Goal: Task Accomplishment & Management: Use online tool/utility

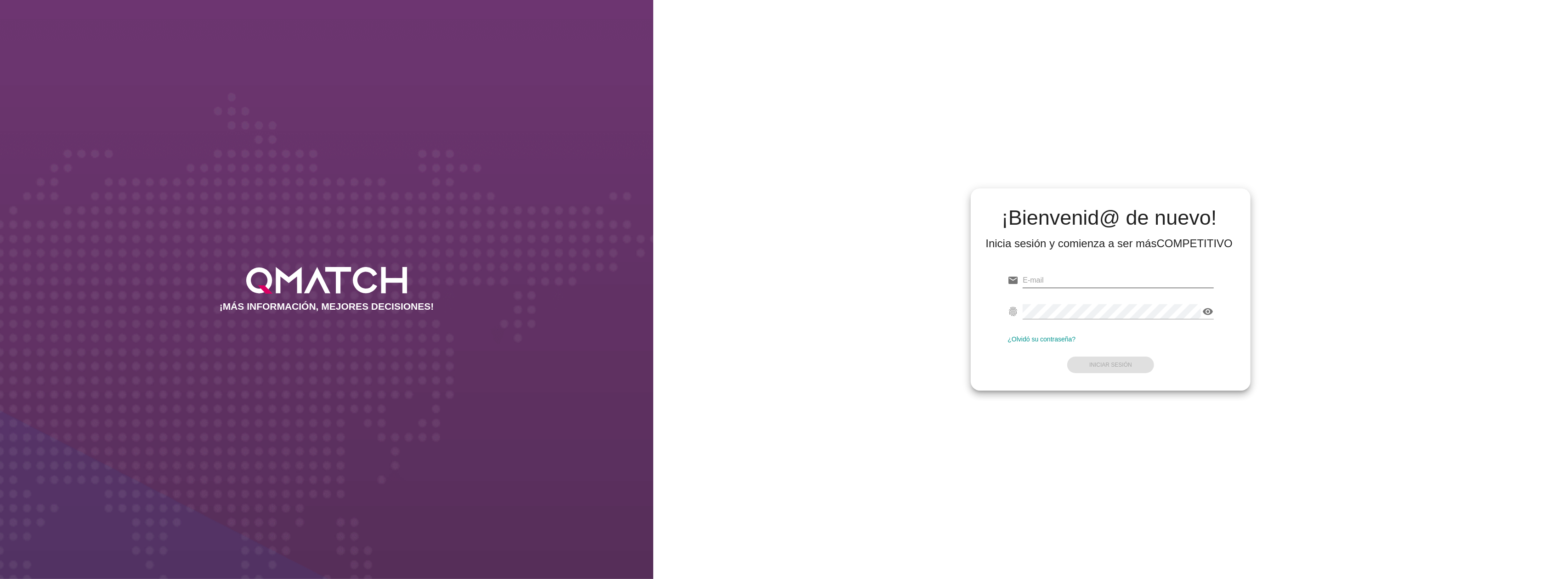
click at [1050, 287] on input "email" at bounding box center [1117, 280] width 190 height 15
type input "[EMAIL_ADDRESS][DOMAIN_NAME]"
click at [1107, 368] on button "Iniciar Sesión" at bounding box center [1110, 365] width 87 height 17
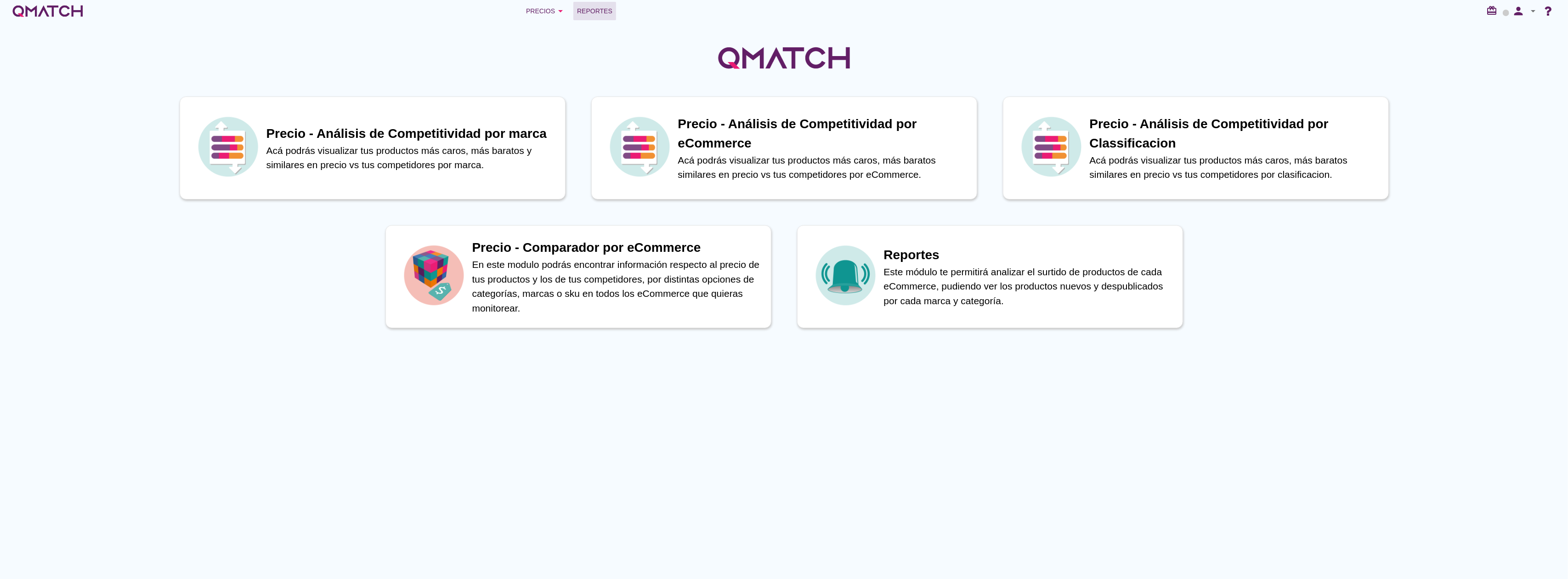
click at [588, 6] on span "Reportes" at bounding box center [595, 11] width 36 height 11
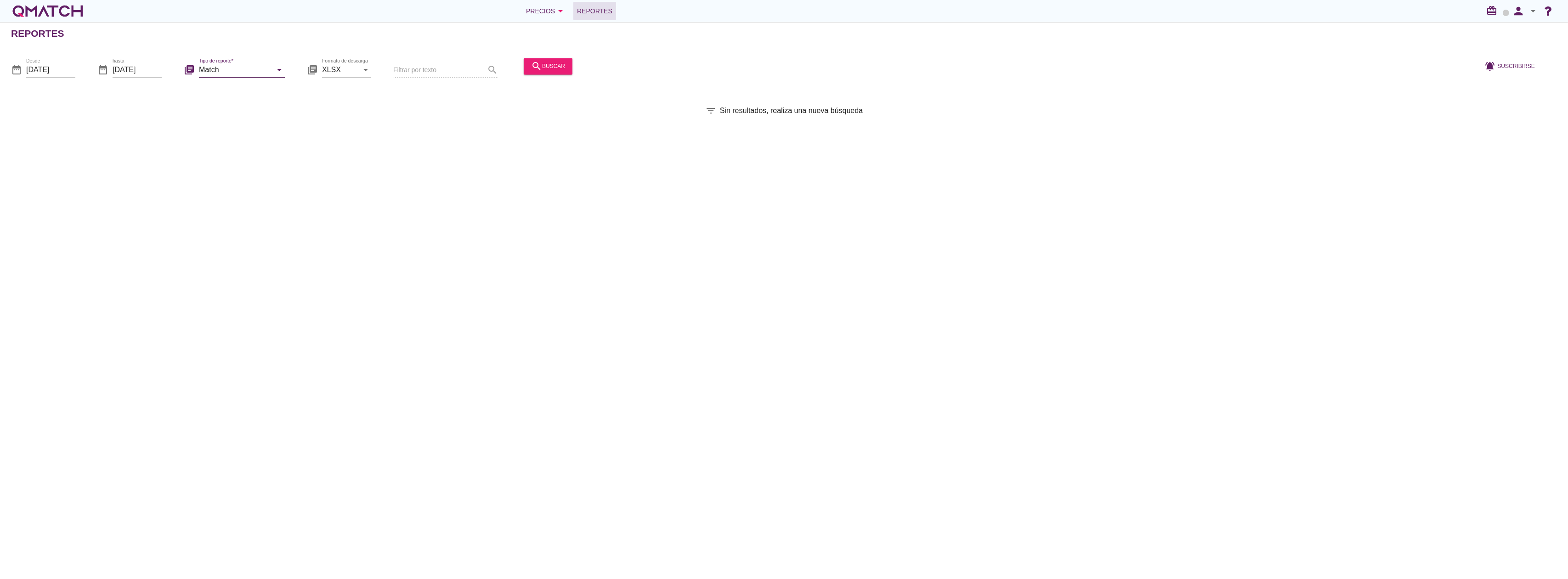
click at [220, 65] on input "Match" at bounding box center [235, 69] width 73 height 15
click at [234, 156] on div "Match con historicos" at bounding box center [254, 158] width 97 height 11
type input "Match con historicos"
click at [551, 72] on button "search buscar" at bounding box center [548, 66] width 49 height 17
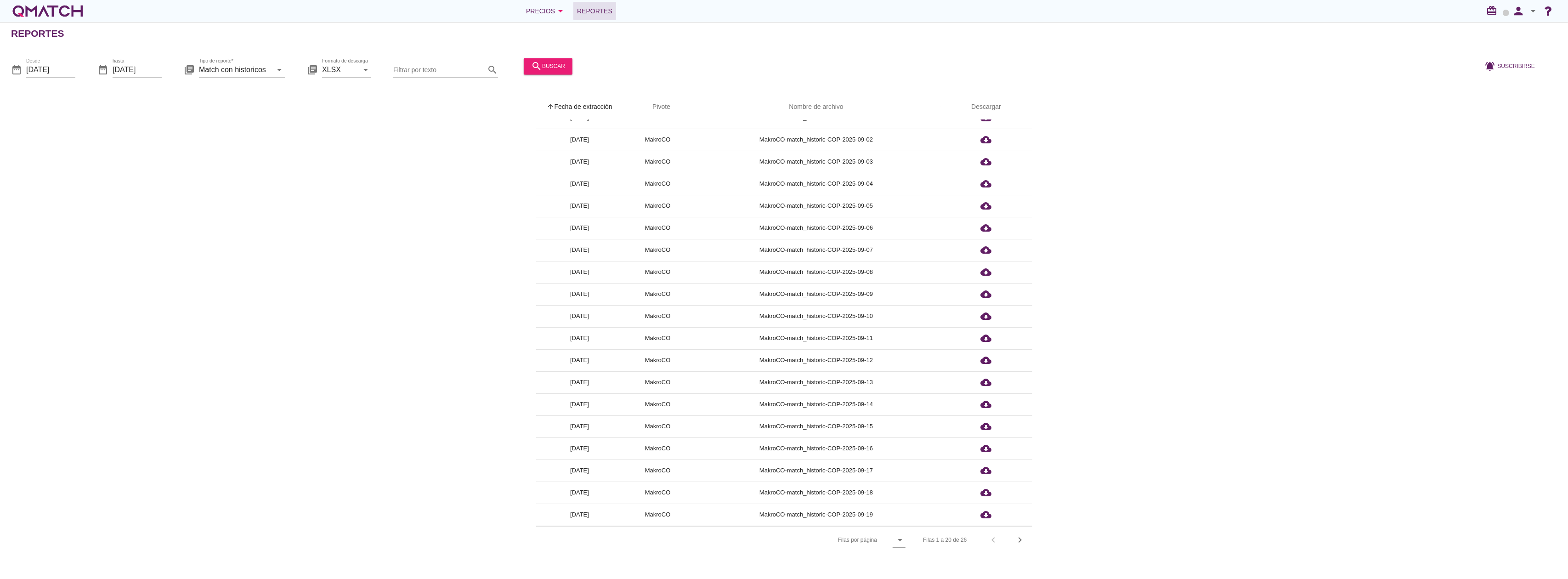
scroll to position [35, 0]
click at [1020, 540] on icon "chevron_right" at bounding box center [1020, 540] width 11 height 11
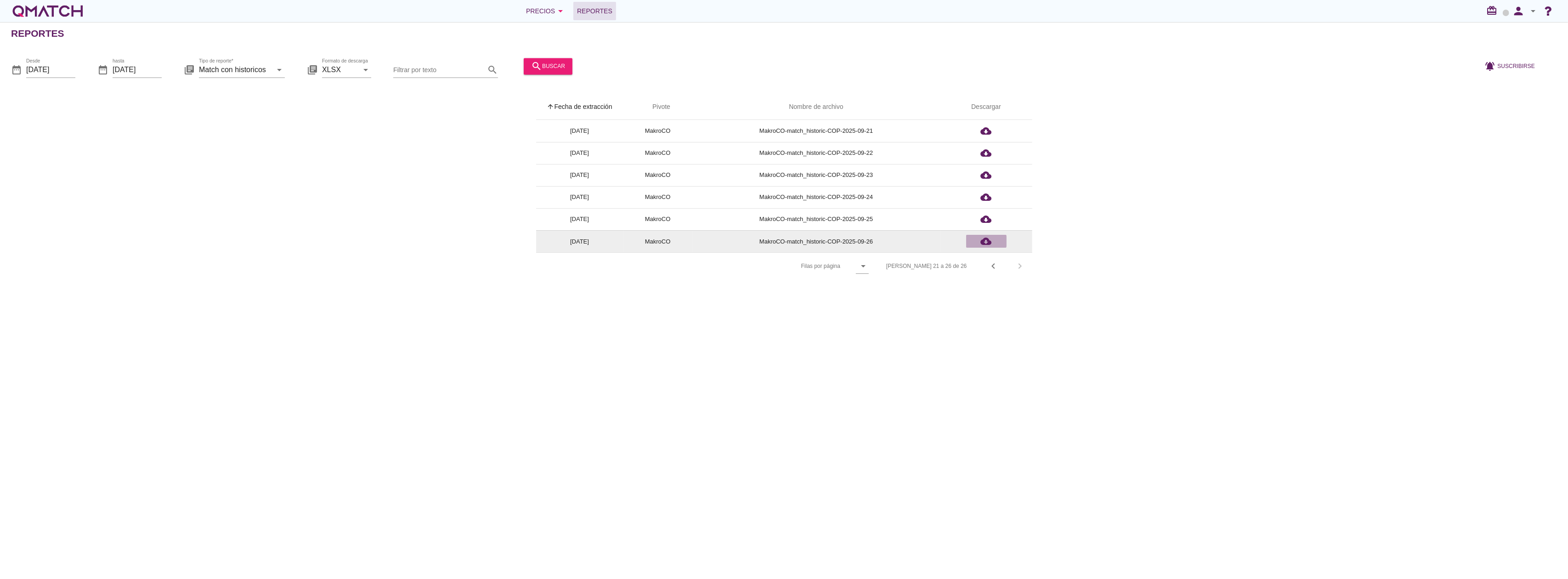
click at [985, 241] on icon "cloud_download" at bounding box center [986, 241] width 11 height 11
